Goal: Find specific page/section: Find specific page/section

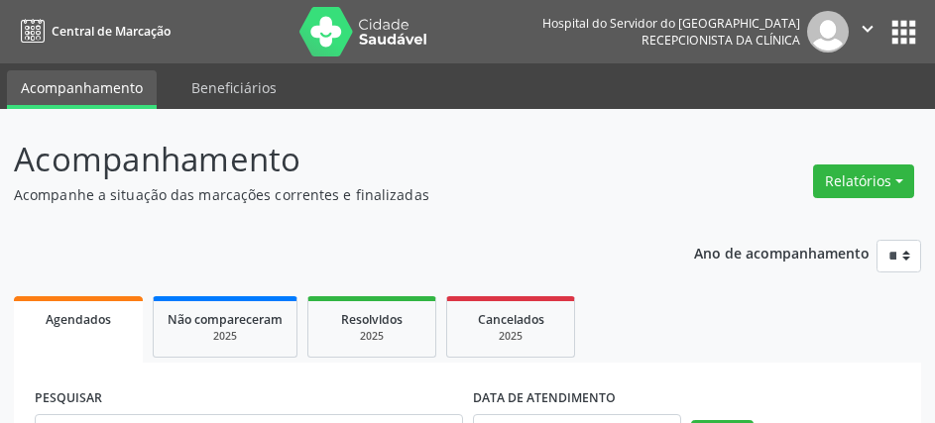
drag, startPoint x: 460, startPoint y: 186, endPoint x: 500, endPoint y: 136, distance: 64.3
click at [469, 176] on div "Acompanhamento Acompanhe a situação das marcações correntes e finalizadas" at bounding box center [332, 170] width 636 height 70
click at [673, 69] on ul "Acompanhamento Beneficiários" at bounding box center [467, 86] width 935 height 46
drag, startPoint x: 367, startPoint y: 171, endPoint x: -227, endPoint y: 112, distance: 596.8
click at [0, 112] on html "**********" at bounding box center [467, 211] width 935 height 423
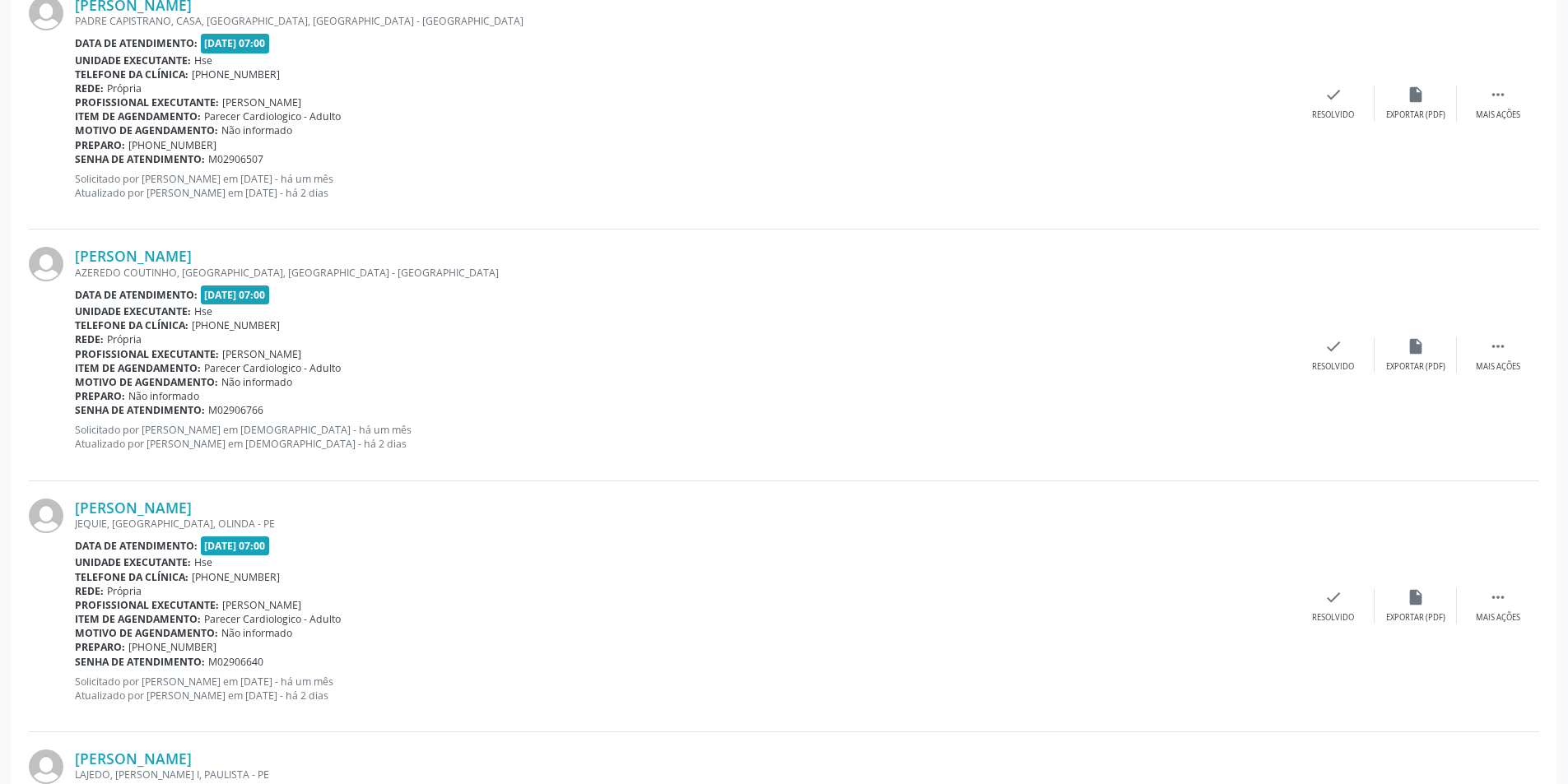
scroll to position [1250, 0]
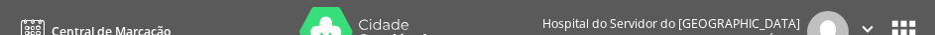
click at [598, 21] on nav "Central de Marcação Hospital do Servidor do Estado Hse Recepcionista da clínica…" at bounding box center [467, 31] width 935 height 63
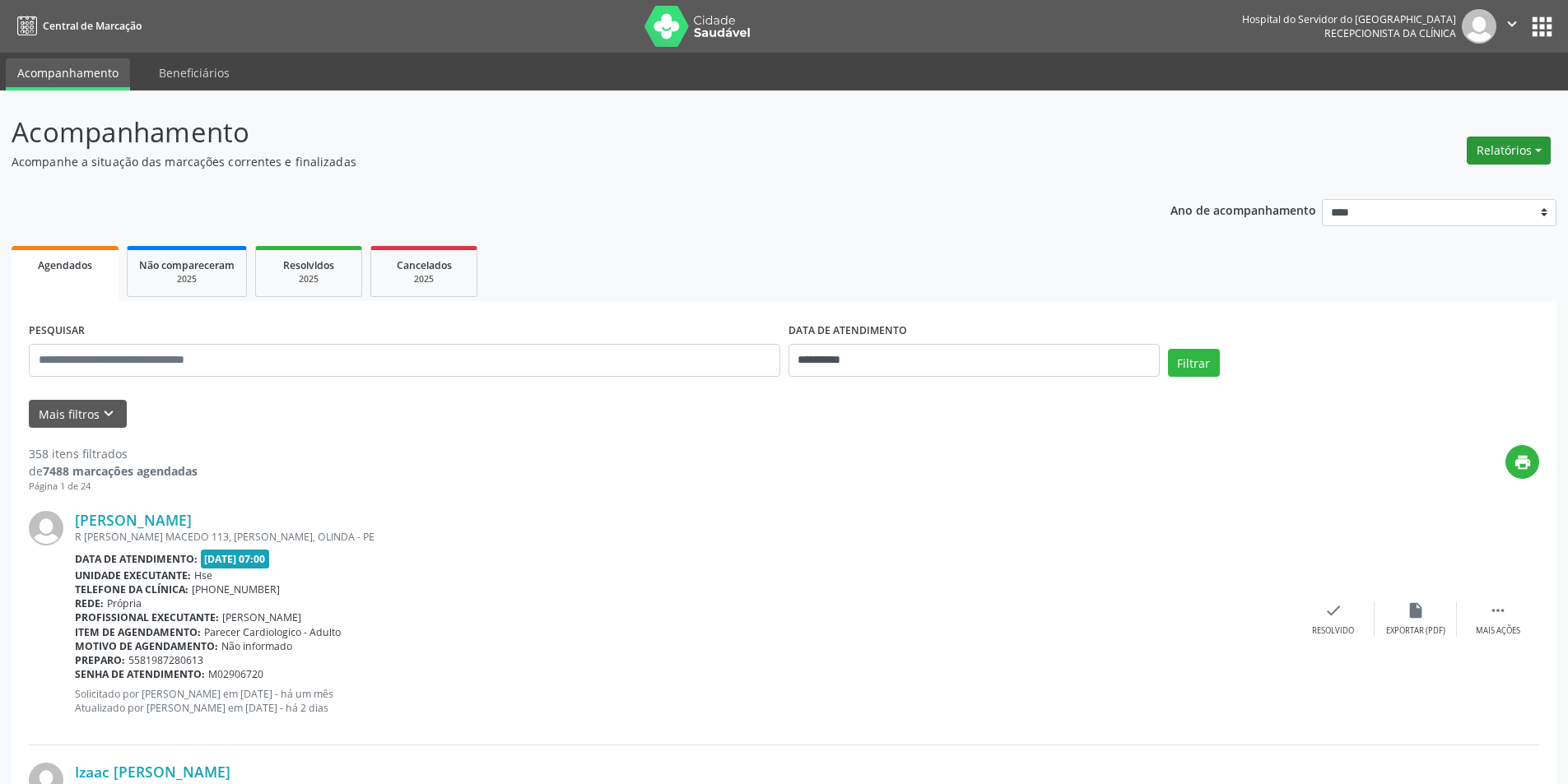
click at [1486, 144] on button "Relatórios" at bounding box center [1508, 151] width 84 height 28
click at [1435, 184] on link "Agendamentos" at bounding box center [1463, 186] width 177 height 23
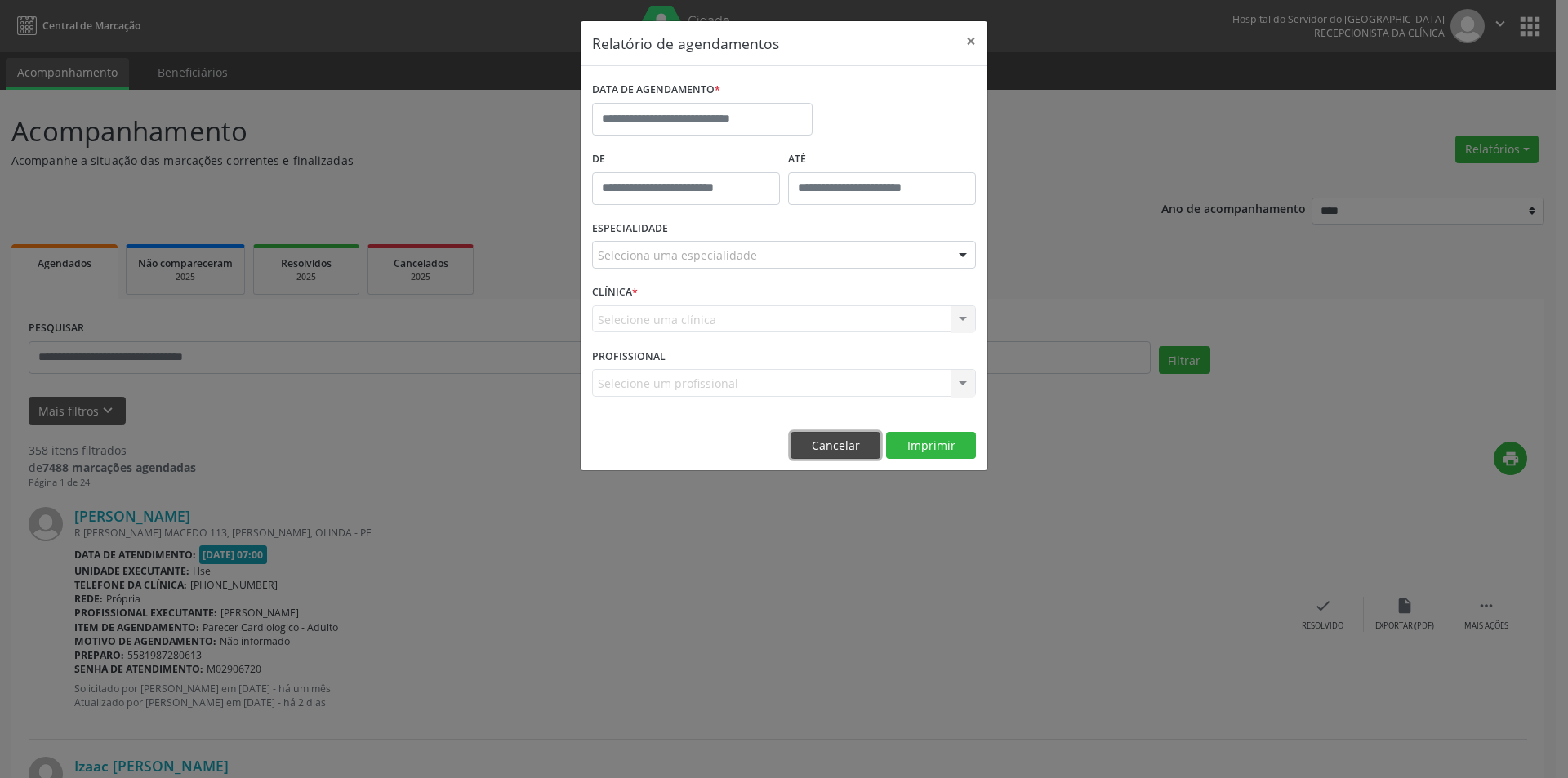
click at [832, 439] on button "Cancelar" at bounding box center [835, 445] width 90 height 28
